Goal: Information Seeking & Learning: Learn about a topic

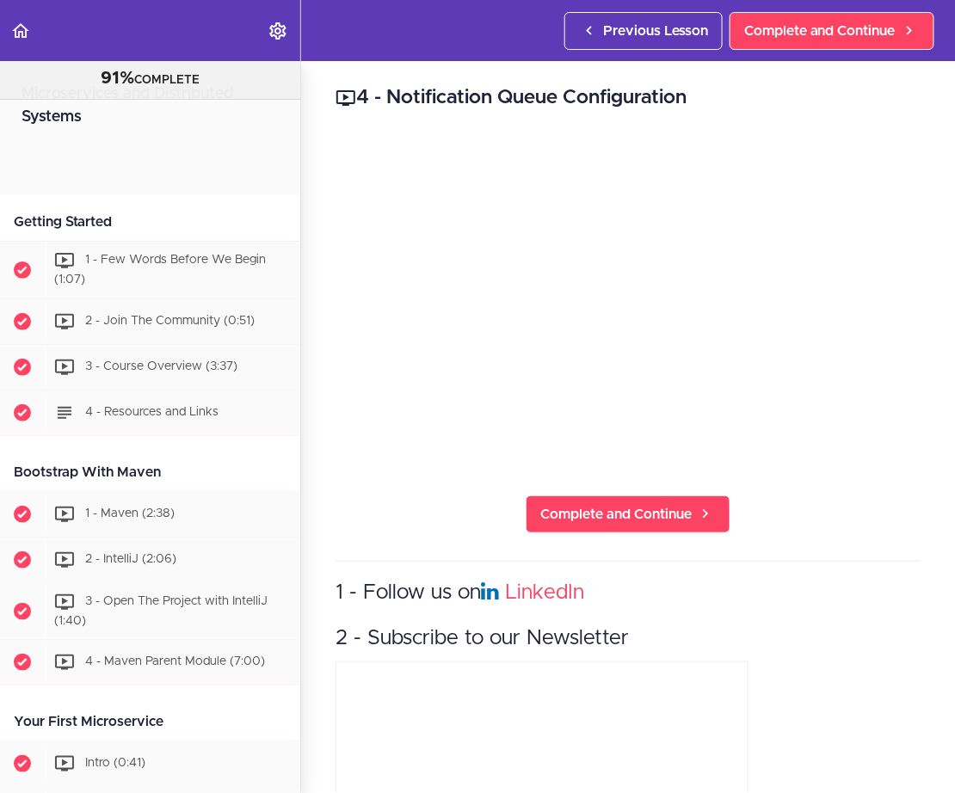
scroll to position [3550, 0]
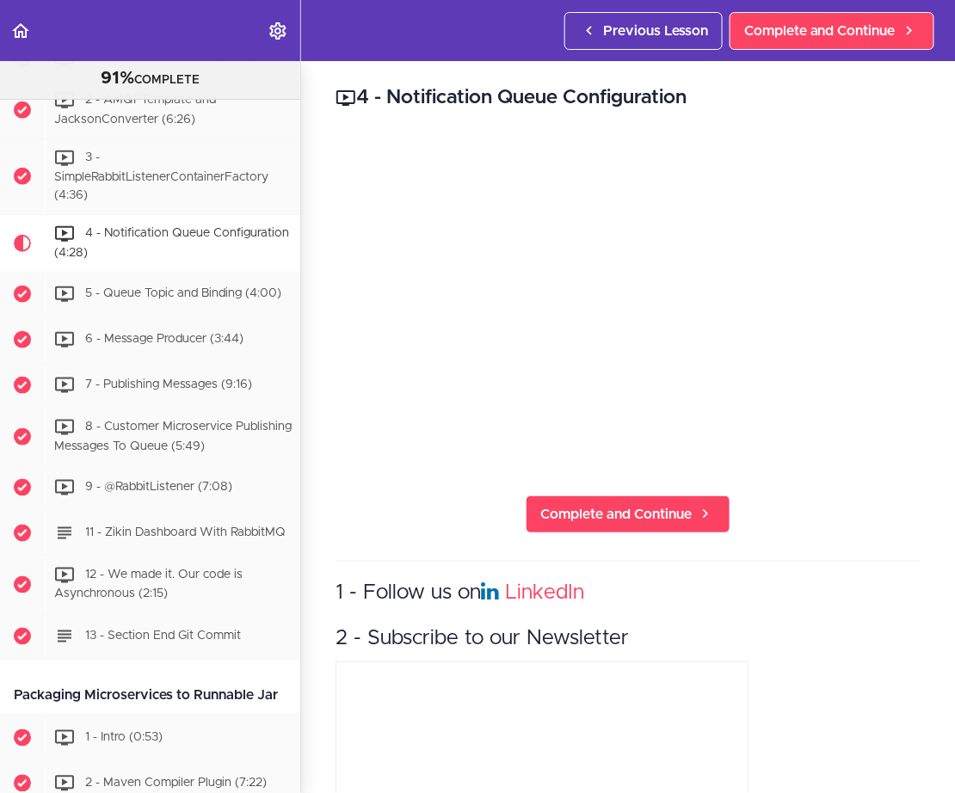
click at [31, 30] on link "Back to course curriculum" at bounding box center [21, 30] width 43 height 61
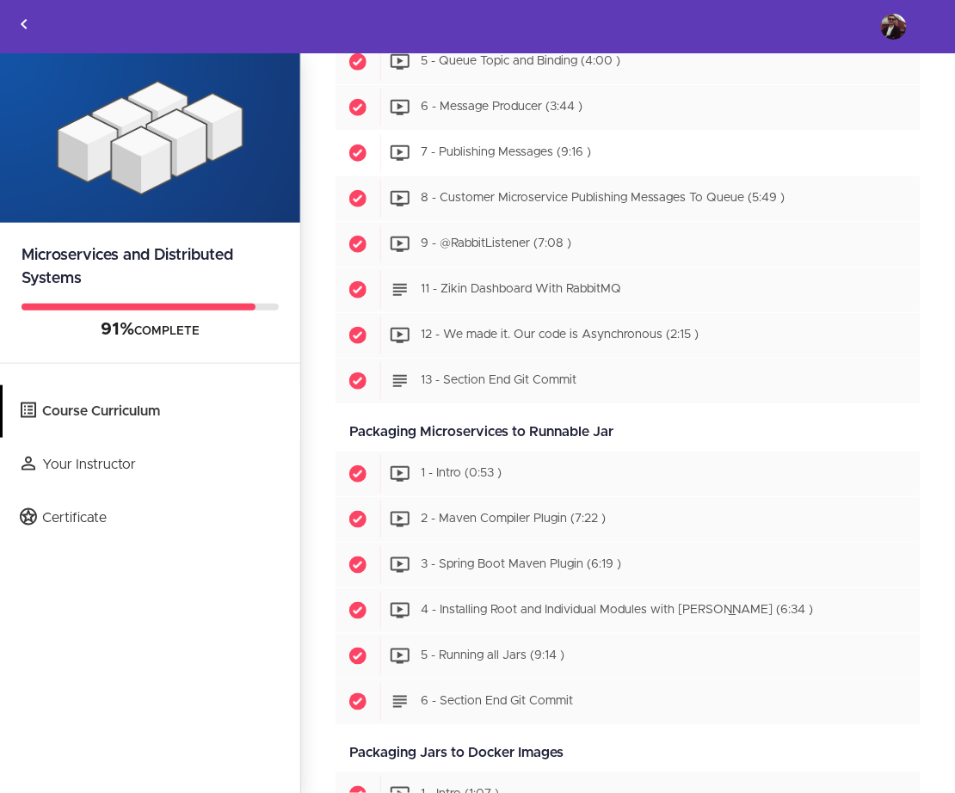
scroll to position [3455, 0]
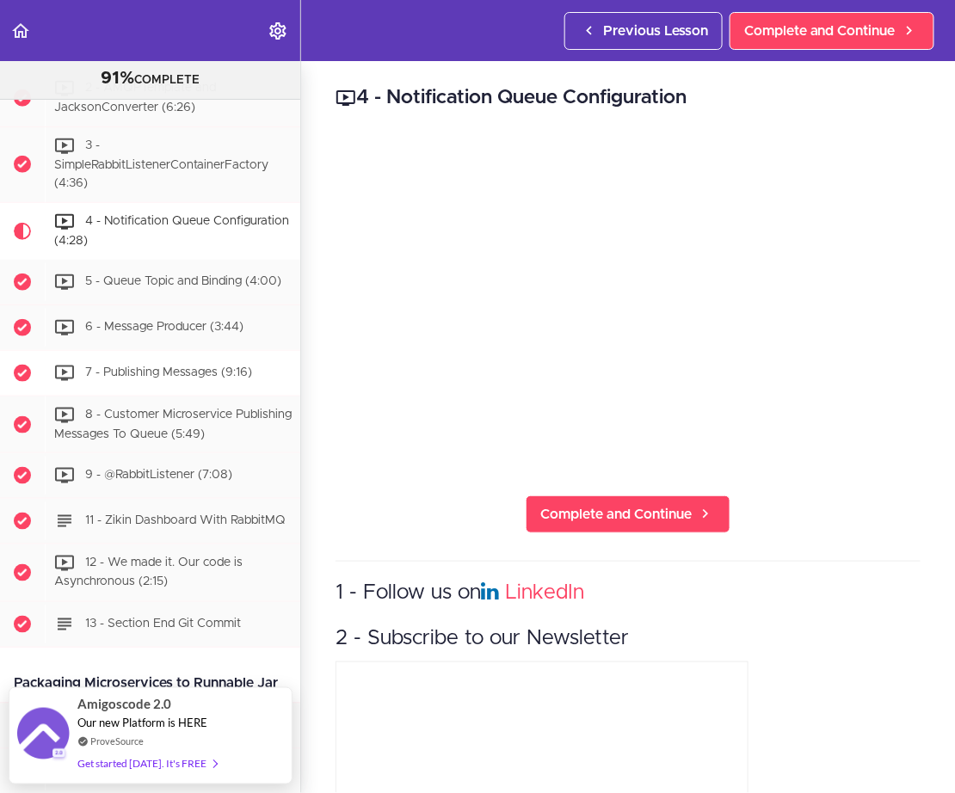
scroll to position [3562, 0]
click at [173, 142] on div "3 - SimpleRabbitListenerContainerFactory (4:36)" at bounding box center [172, 163] width 255 height 75
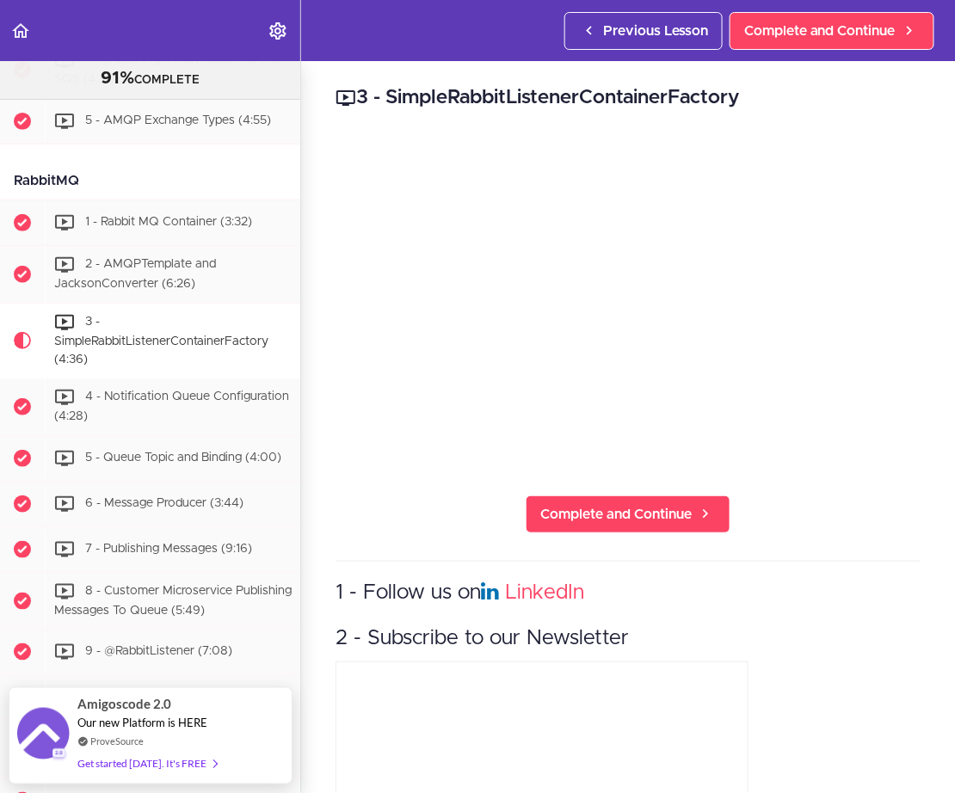
scroll to position [3367, 0]
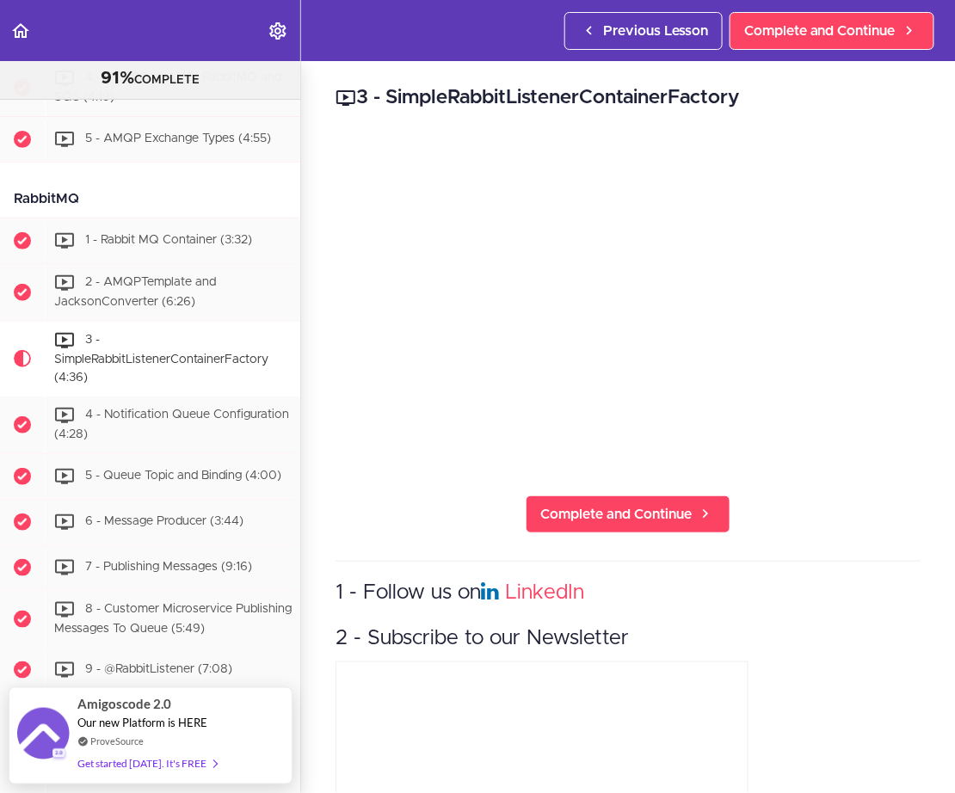
click at [22, 23] on icon "Back to course curriculum" at bounding box center [20, 31] width 21 height 21
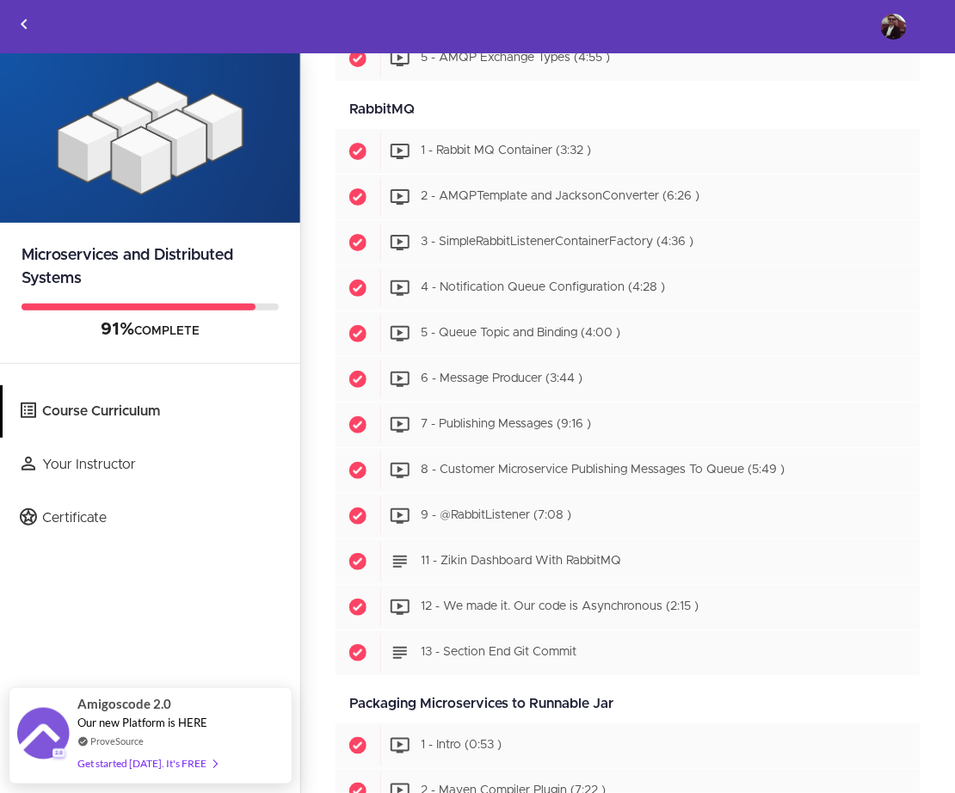
scroll to position [3283, 0]
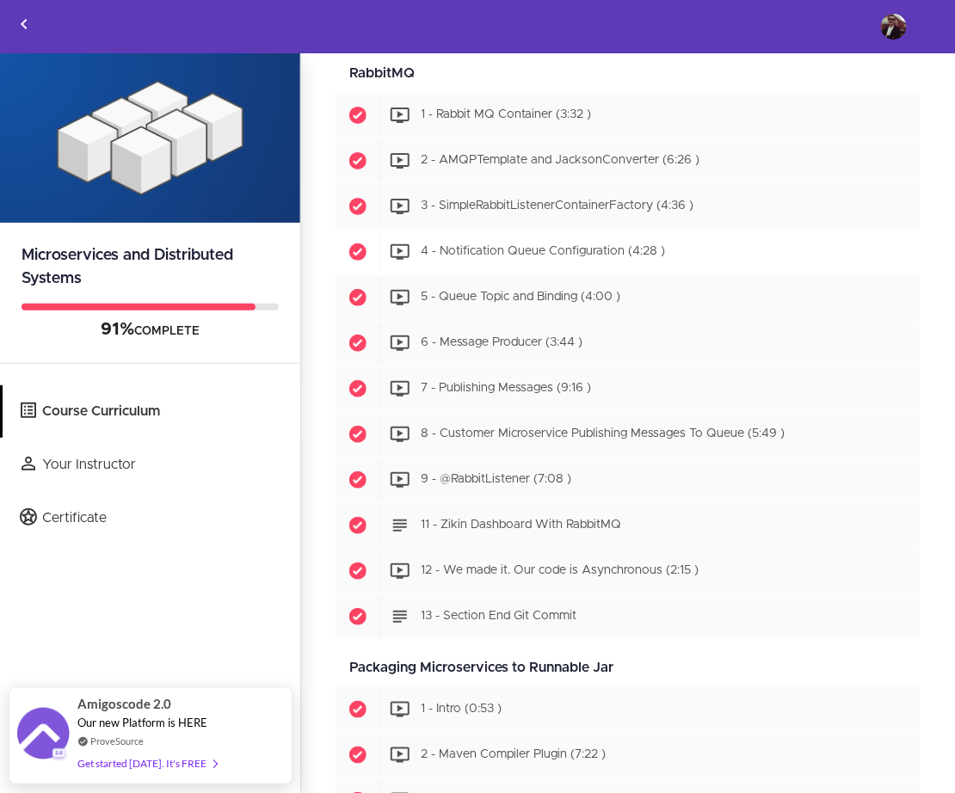
click at [539, 245] on div "Start 4 - Notification Queue Configuration (4:28 )" at bounding box center [650, 252] width 540 height 38
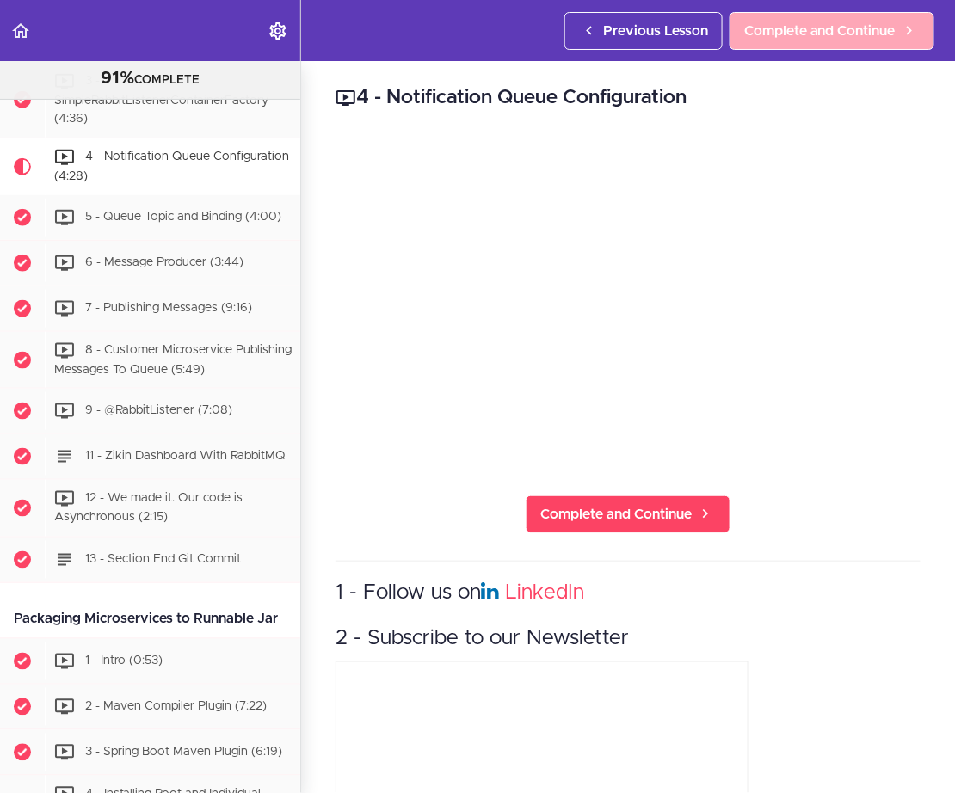
click at [817, 25] on span "Complete and Continue" at bounding box center [819, 31] width 151 height 21
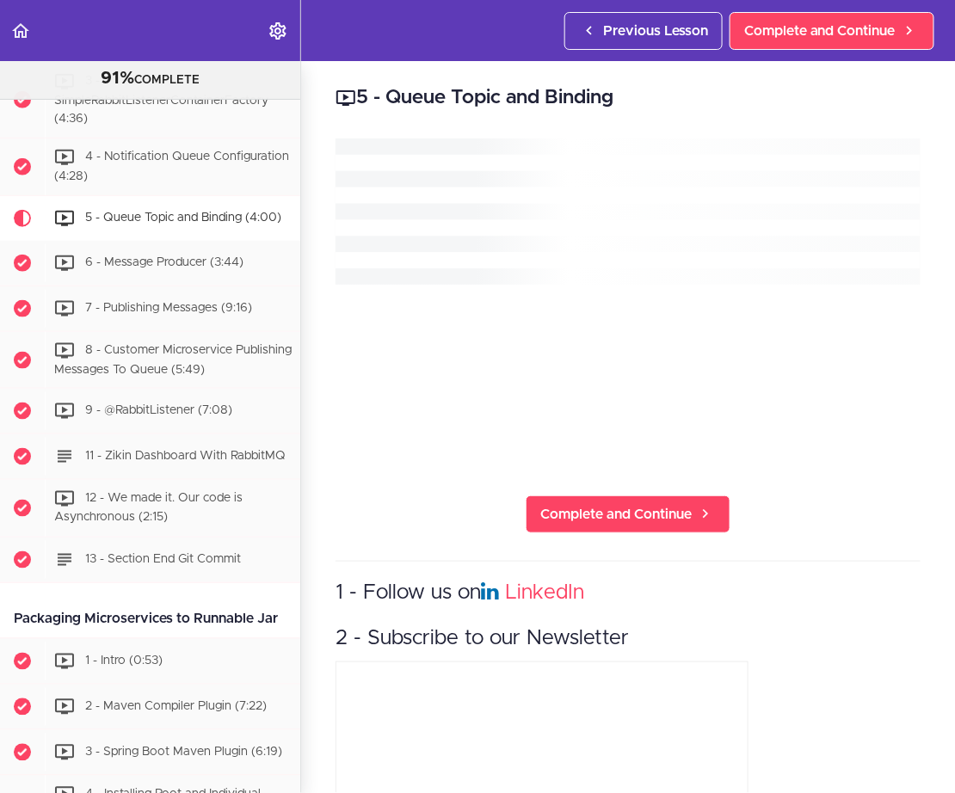
scroll to position [3664, 0]
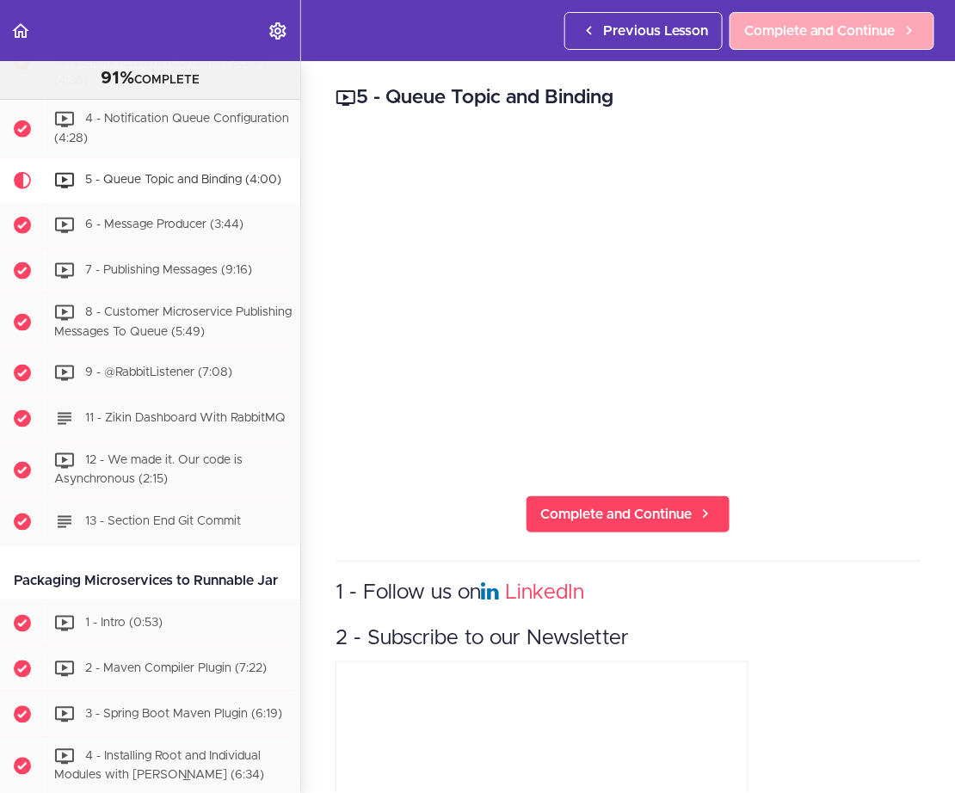
click at [876, 43] on link "Complete and Continue" at bounding box center [831, 31] width 205 height 38
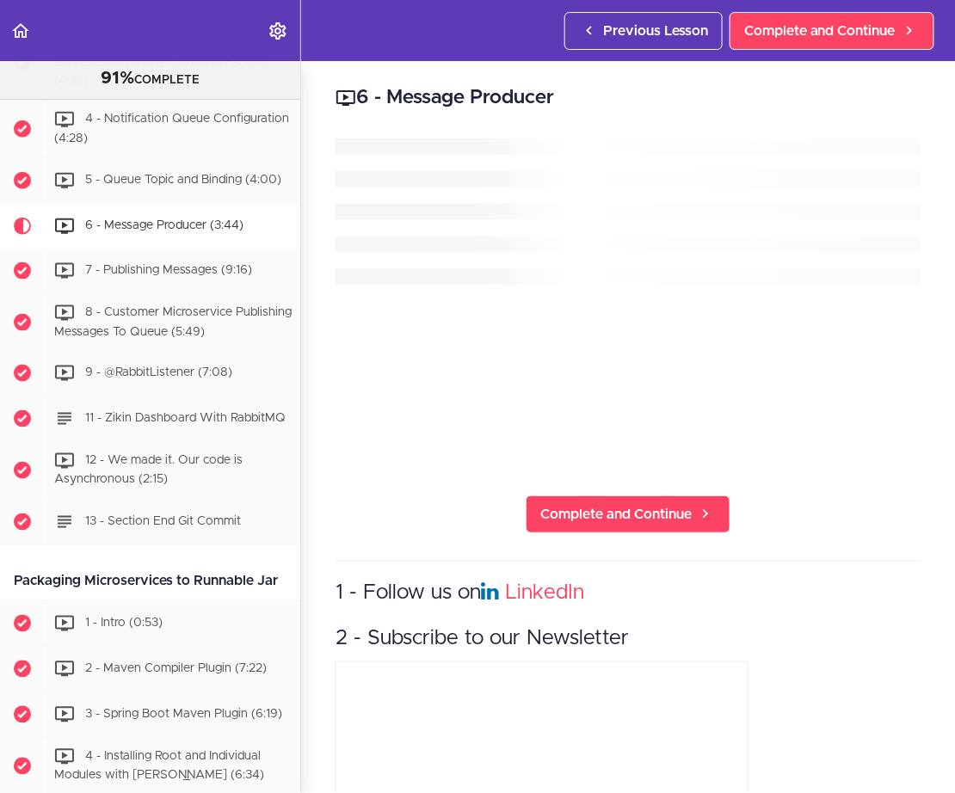
scroll to position [3709, 0]
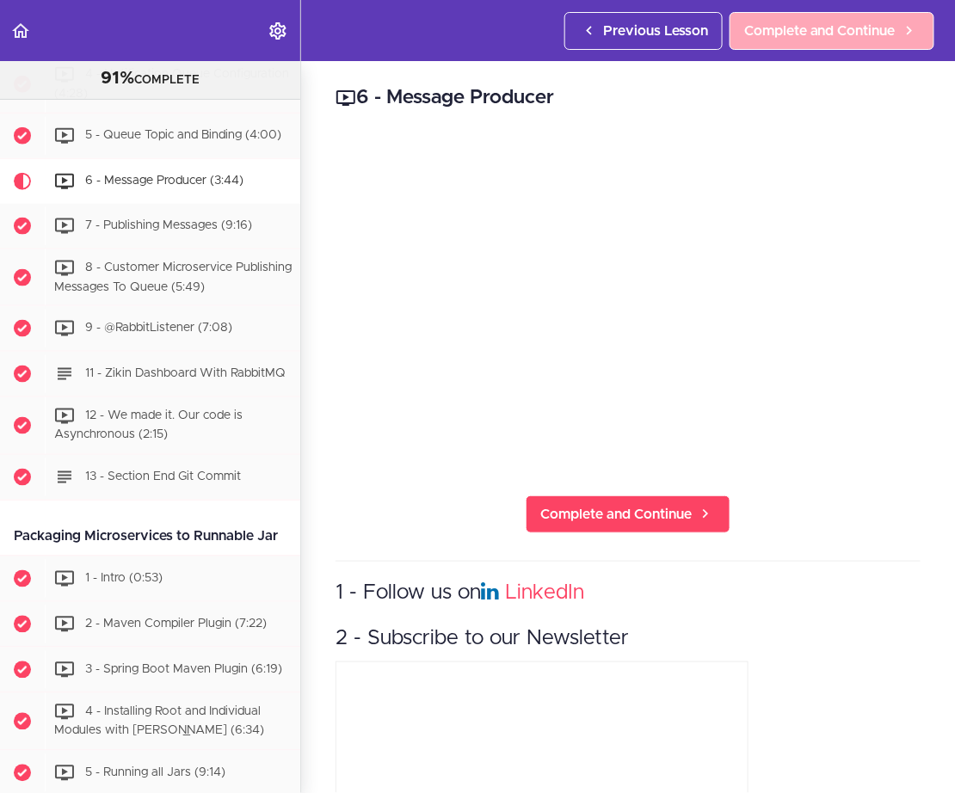
click at [802, 22] on span "Complete and Continue" at bounding box center [819, 31] width 151 height 21
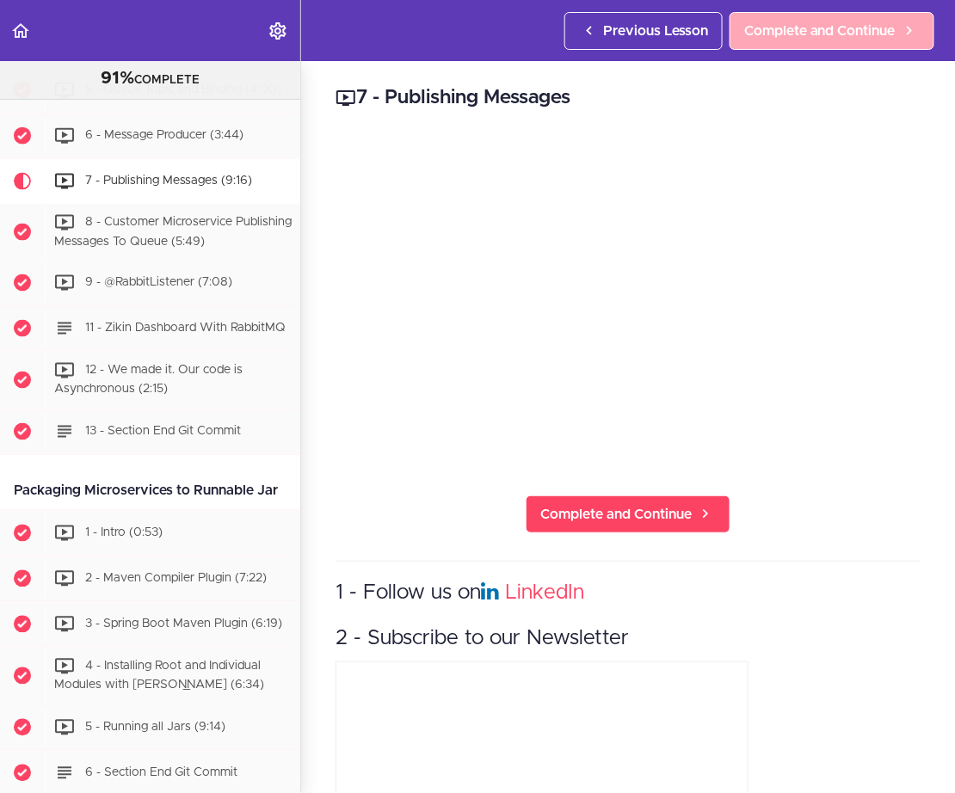
click at [810, 29] on span "Complete and Continue" at bounding box center [819, 31] width 151 height 21
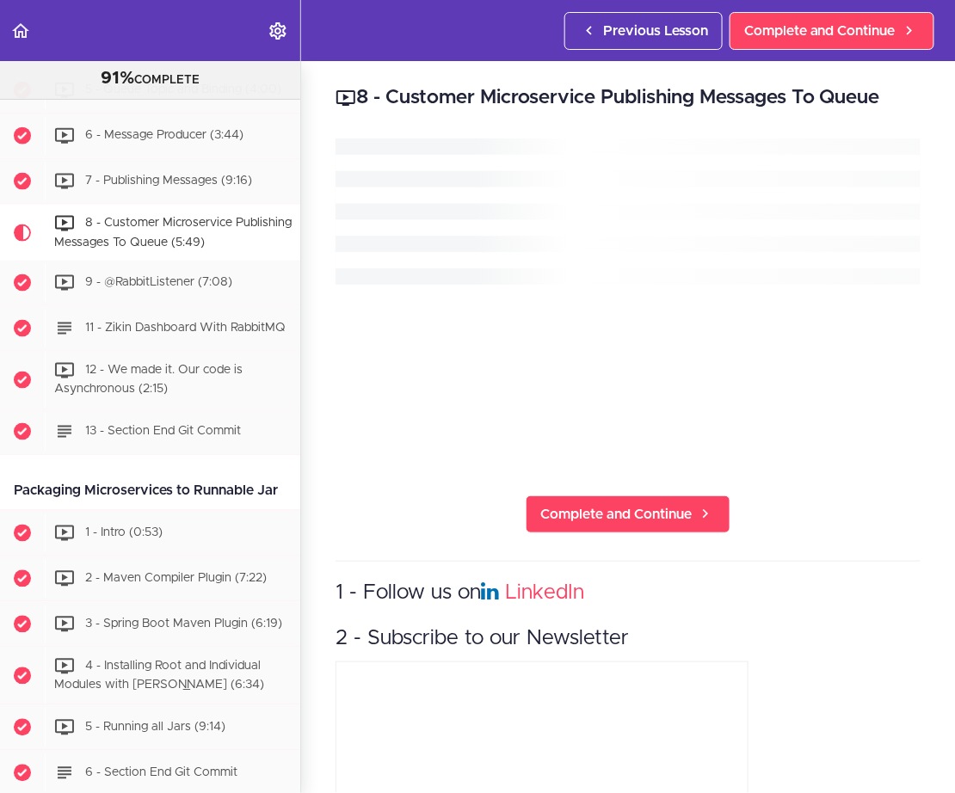
scroll to position [3800, 0]
